Goal: Task Accomplishment & Management: Manage account settings

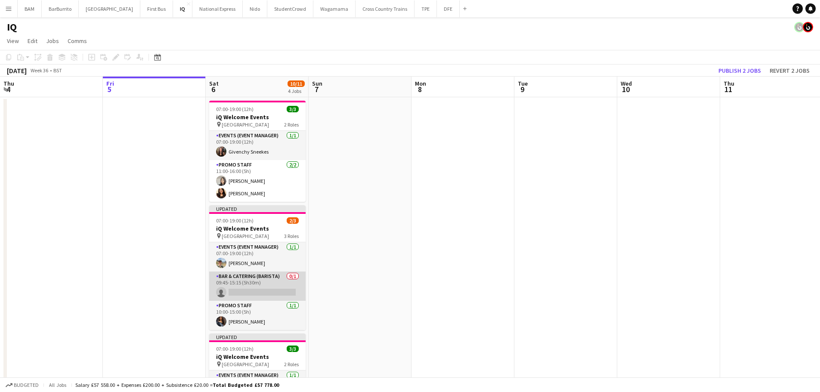
click at [266, 284] on app-card-role "Bar & Catering (Barista) 0/1 09:45-15:15 (5h30m) single-neutral-actions" at bounding box center [257, 286] width 96 height 29
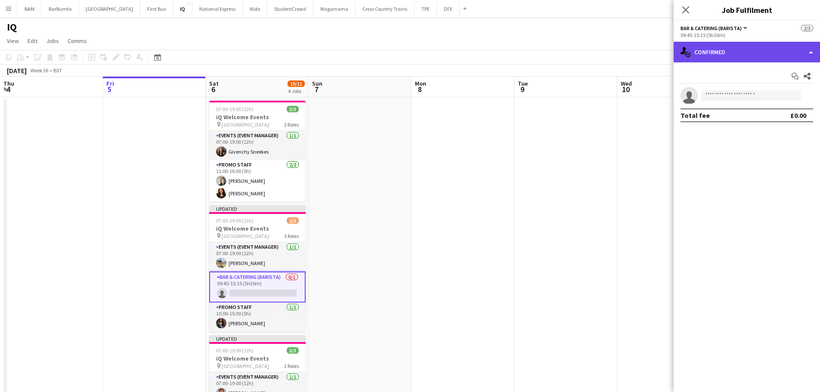
click at [704, 50] on div "single-neutral-actions-check-2 Confirmed" at bounding box center [746, 52] width 146 height 21
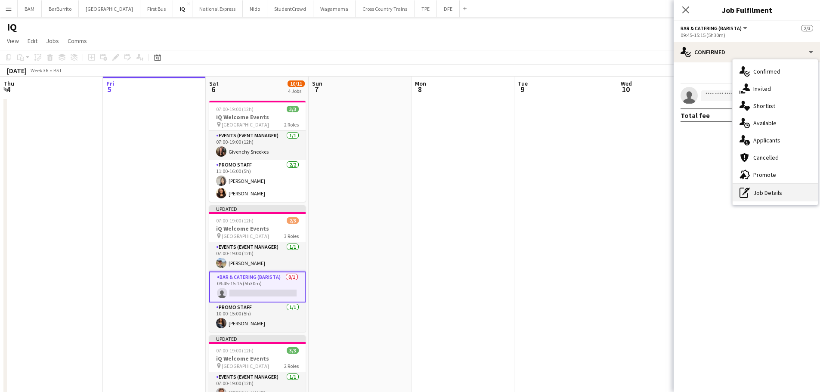
click at [764, 195] on div "pen-write Job Details" at bounding box center [774, 192] width 85 height 17
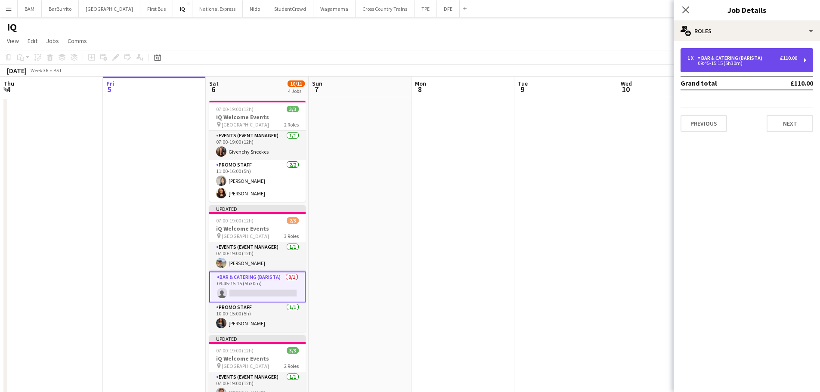
click at [748, 60] on div "Bar & Catering (Barista)" at bounding box center [731, 58] width 68 height 6
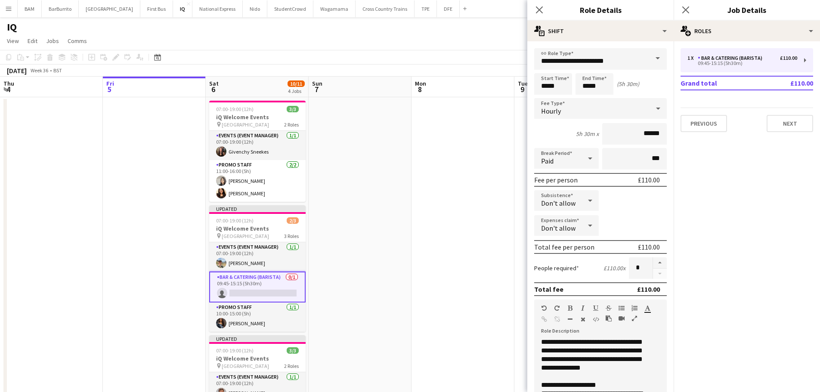
click at [429, 27] on div "IQ" at bounding box center [410, 25] width 820 height 16
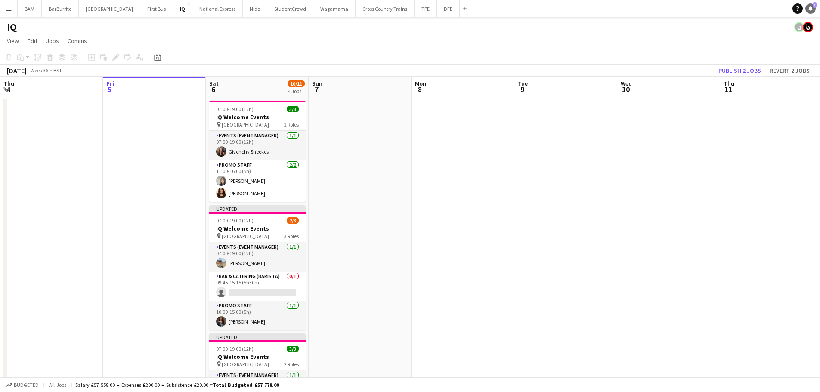
click at [810, 9] on icon at bounding box center [810, 8] width 4 height 4
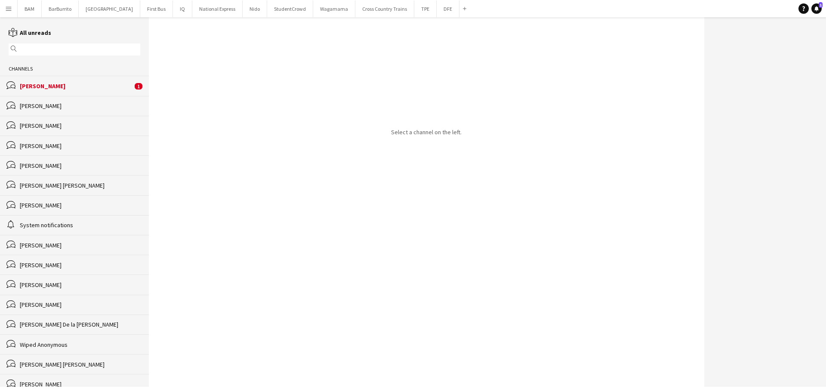
click at [114, 89] on div "[PERSON_NAME]" at bounding box center [76, 86] width 113 height 8
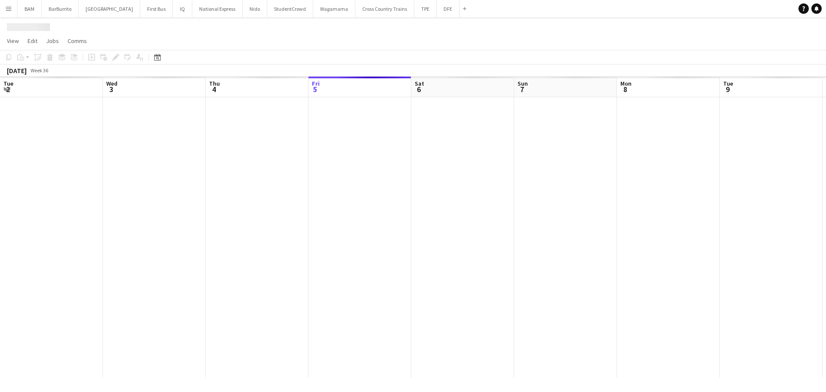
scroll to position [0, 206]
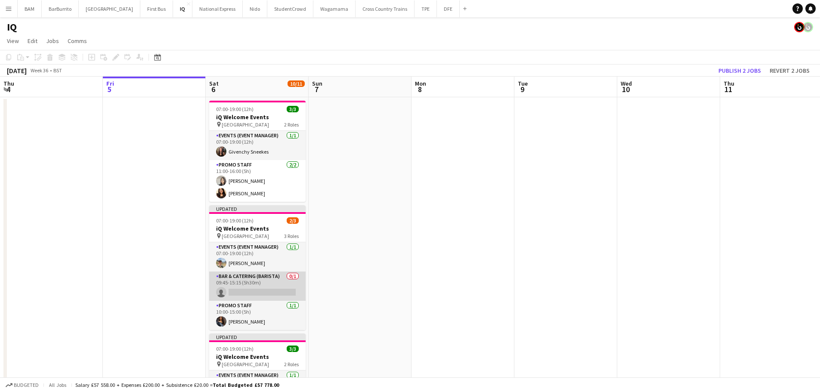
click at [261, 292] on app-card-role "Bar & Catering (Barista) 0/1 09:45-15:15 (5h30m) single-neutral-actions" at bounding box center [257, 286] width 96 height 29
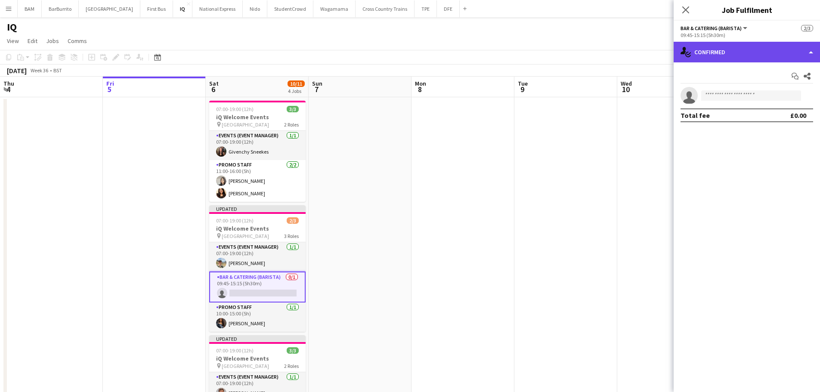
click at [738, 46] on div "single-neutral-actions-check-2 Confirmed" at bounding box center [746, 52] width 146 height 21
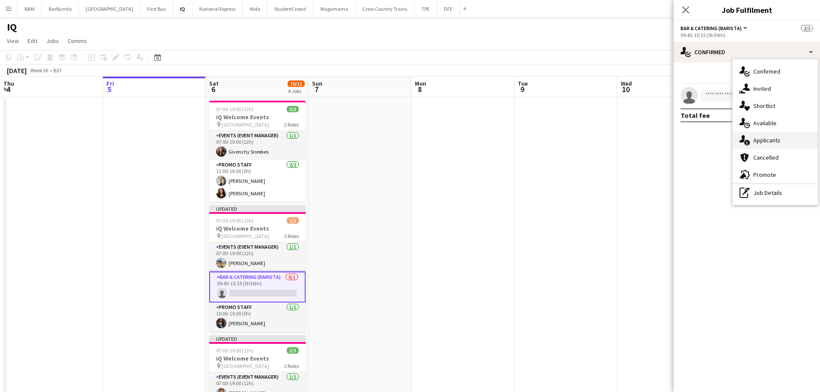
click at [772, 139] on span "Applicants" at bounding box center [766, 140] width 27 height 8
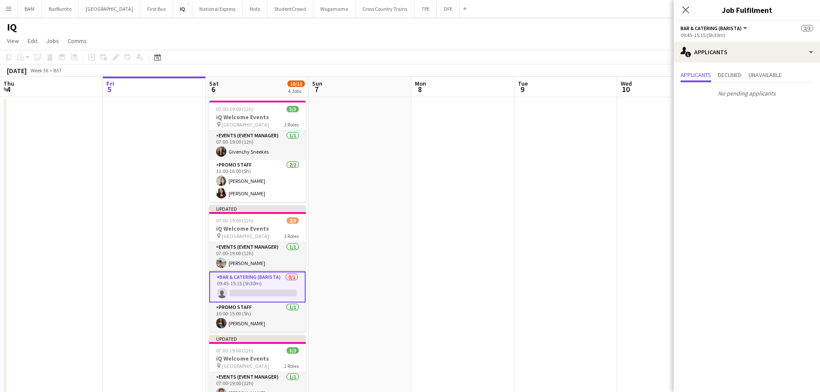
click at [329, 68] on div "September 2025 Week 36 • BST Publish 1 job Revert 1 job" at bounding box center [410, 71] width 820 height 12
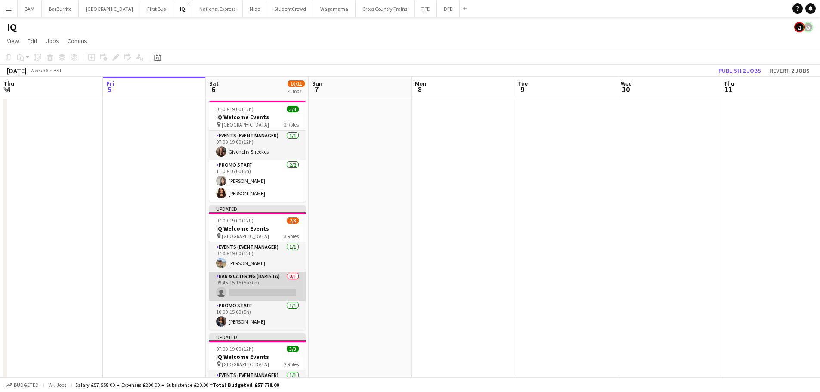
click at [270, 277] on app-card-role "Bar & Catering (Barista) 0/1 09:45-15:15 (5h30m) single-neutral-actions" at bounding box center [257, 286] width 96 height 29
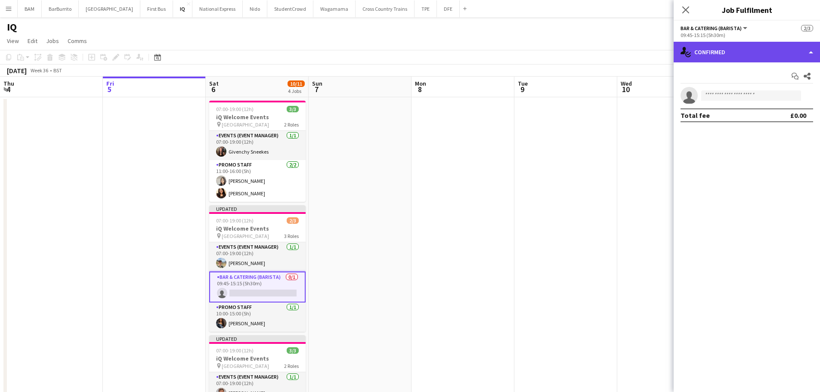
click at [753, 54] on div "single-neutral-actions-check-2 Confirmed" at bounding box center [746, 52] width 146 height 21
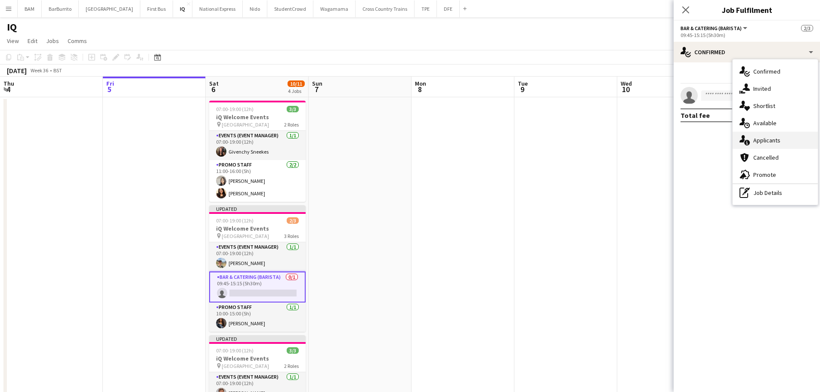
click at [783, 139] on div "single-neutral-actions-information Applicants" at bounding box center [774, 140] width 85 height 17
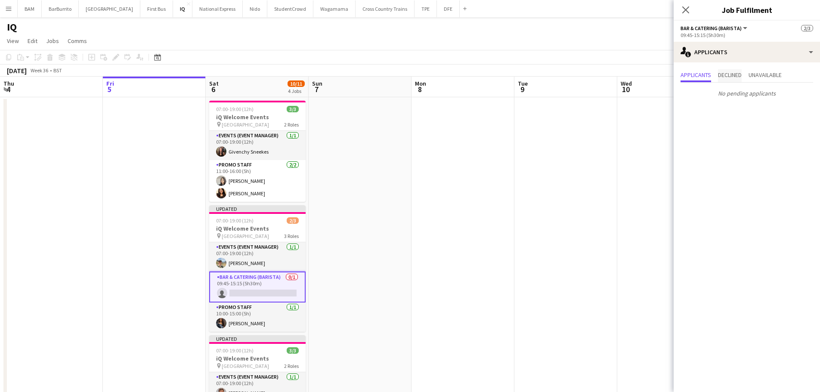
click at [730, 73] on span "Declined" at bounding box center [730, 75] width 24 height 6
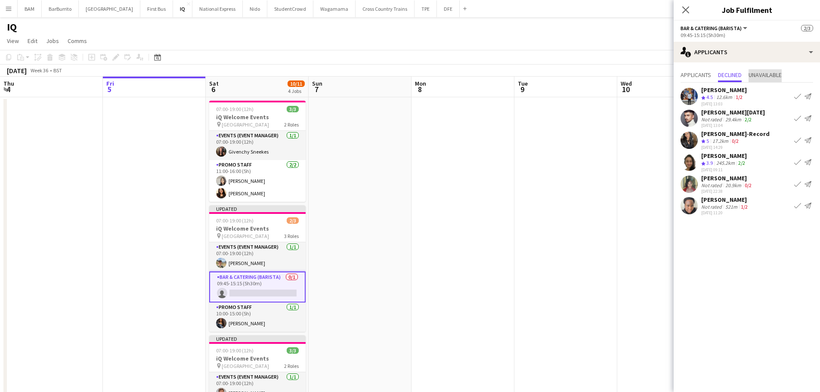
click at [771, 74] on span "Unavailable" at bounding box center [764, 75] width 33 height 6
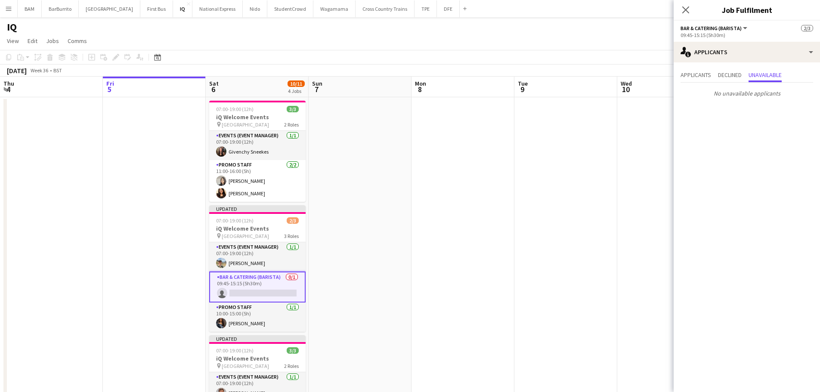
click at [727, 66] on div "Applicants Declined Unavailable No pending applicants No unavailable applicants" at bounding box center [746, 84] width 146 height 45
click at [684, 9] on icon at bounding box center [685, 10] width 8 height 8
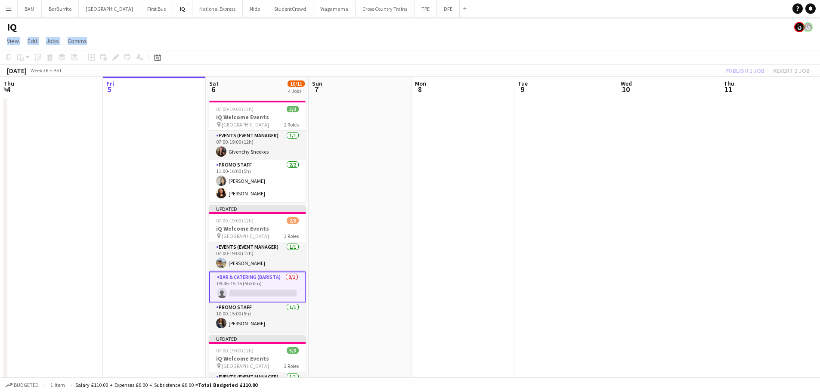
drag, startPoint x: 460, startPoint y: 33, endPoint x: 322, endPoint y: 20, distance: 138.8
click at [459, 34] on app-board "IQ View Day view expanded Day view collapsed Month view Date picker Jump to tod…" at bounding box center [410, 319] width 820 height 605
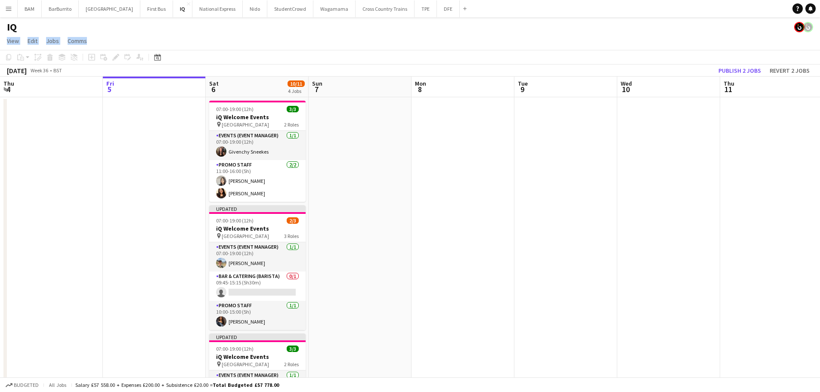
click at [224, 37] on app-page-menu "View Day view expanded Day view collapsed Month view Date picker Jump to today …" at bounding box center [410, 42] width 820 height 16
click at [195, 46] on app-page-menu "View Day view expanded Day view collapsed Month view Date picker Jump to today …" at bounding box center [410, 42] width 820 height 16
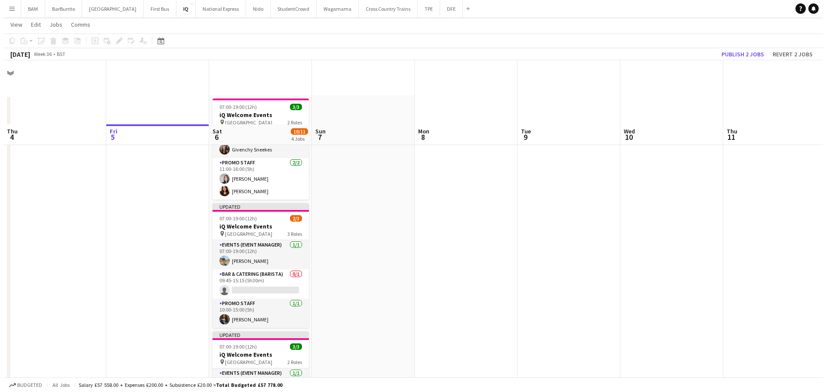
scroll to position [0, 0]
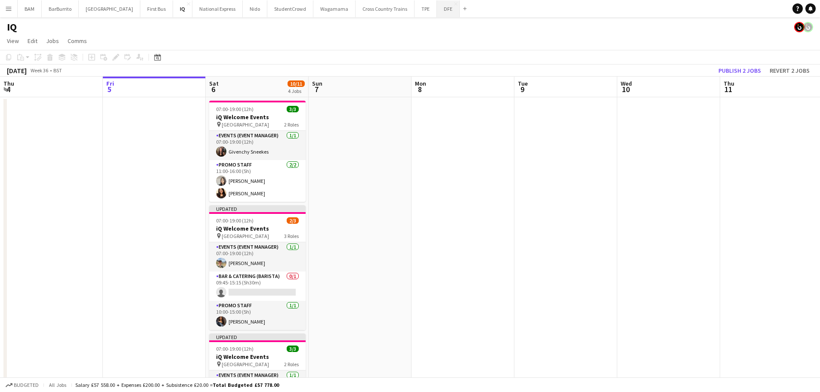
click at [437, 11] on button "DFE Close" at bounding box center [448, 8] width 23 height 17
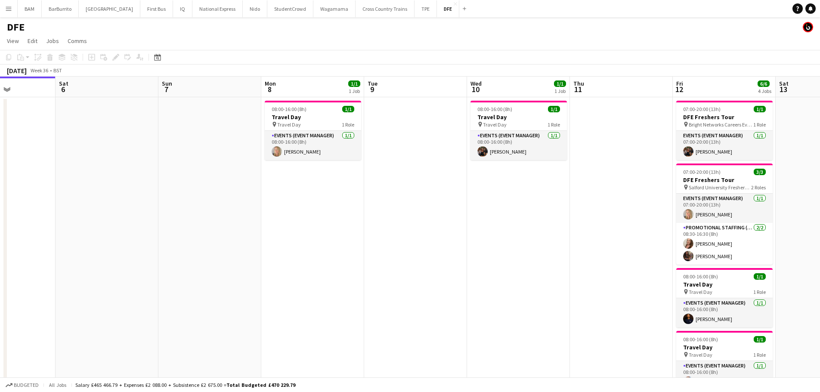
scroll to position [0, 279]
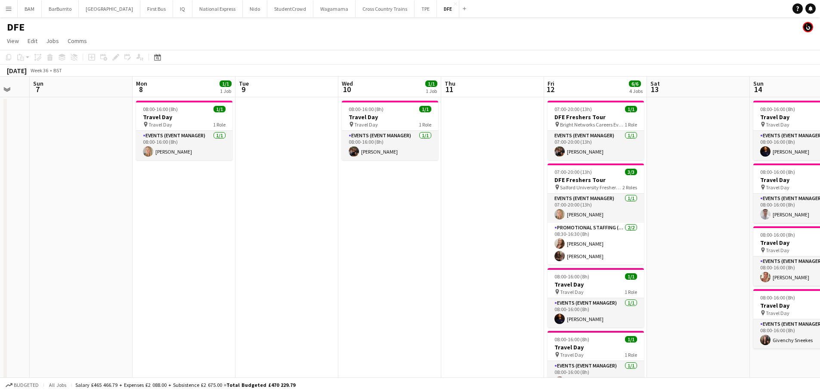
drag, startPoint x: 561, startPoint y: 189, endPoint x: 282, endPoint y: 174, distance: 279.3
